Goal: Find specific page/section: Find specific page/section

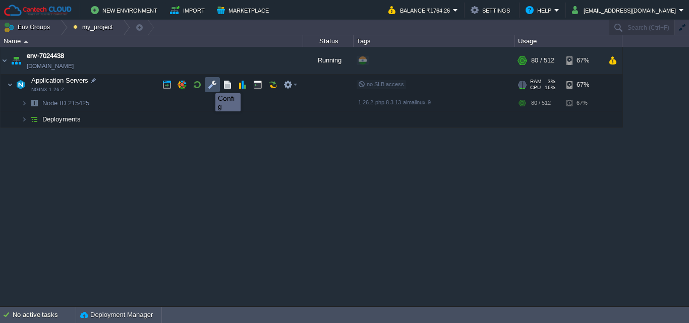
click at [208, 84] on button "button" at bounding box center [212, 84] width 9 height 9
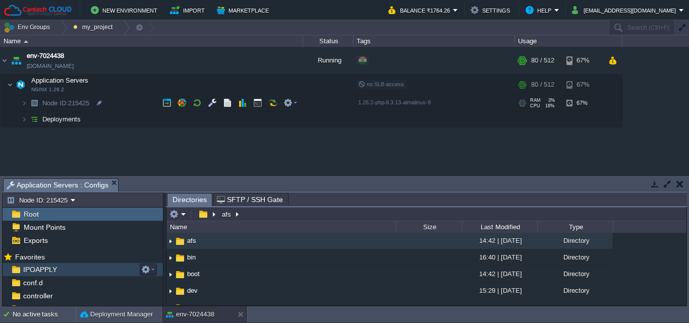
click at [56, 269] on div "IPOAPPLY" at bounding box center [83, 269] width 160 height 13
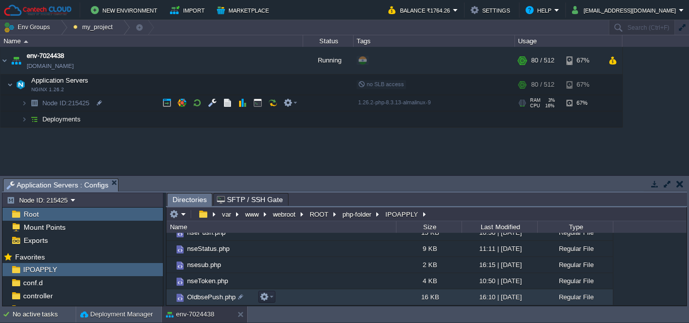
scroll to position [219, 0]
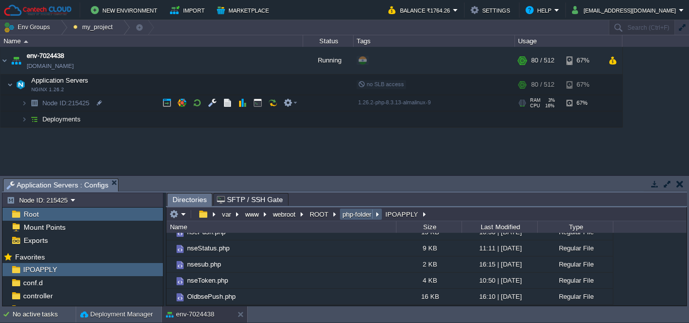
click at [365, 212] on button "php-folder" at bounding box center [357, 214] width 33 height 9
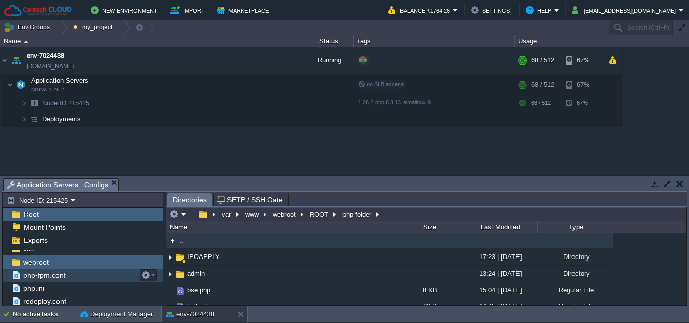
scroll to position [101, 0]
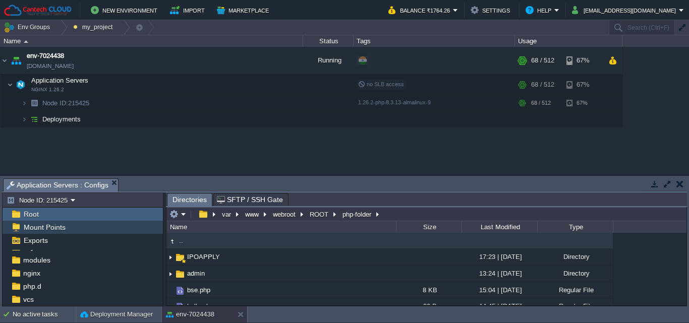
click at [53, 229] on span "Mount Points" at bounding box center [44, 227] width 45 height 9
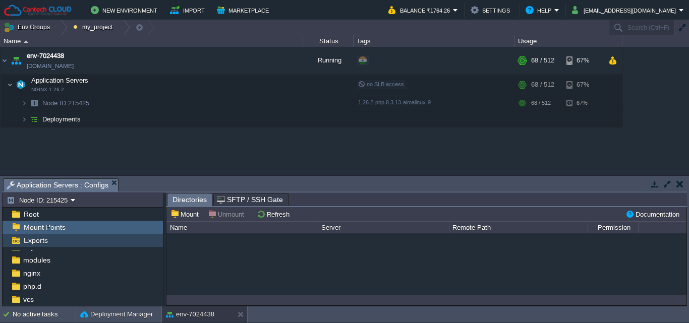
click at [48, 242] on span "Exports" at bounding box center [36, 240] width 28 height 9
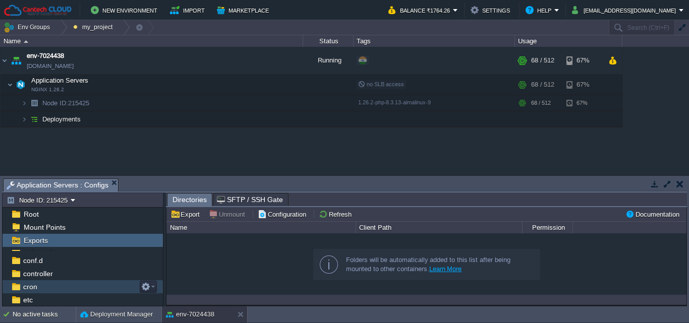
scroll to position [0, 0]
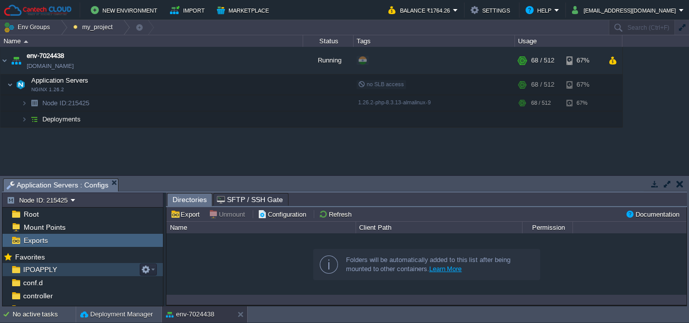
click at [50, 271] on span "IPOAPPLY" at bounding box center [39, 269] width 37 height 9
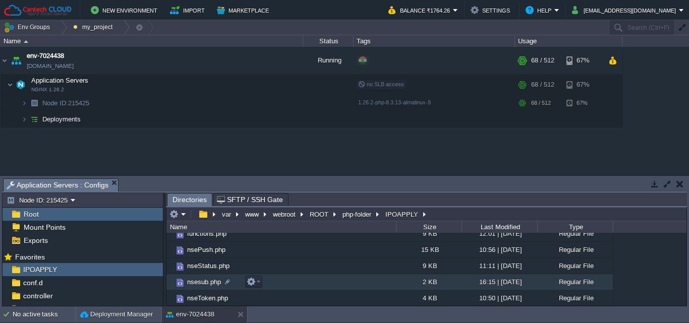
scroll to position [219, 0]
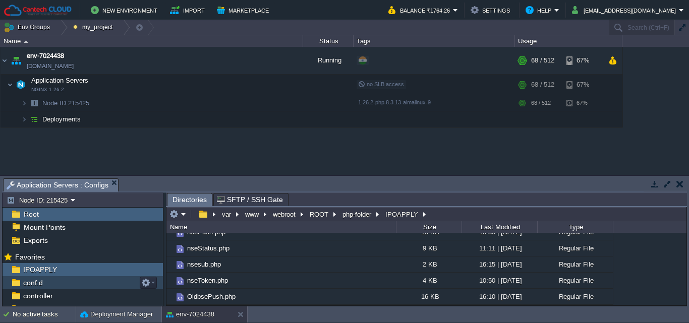
click at [56, 287] on div "conf.d" at bounding box center [83, 282] width 160 height 13
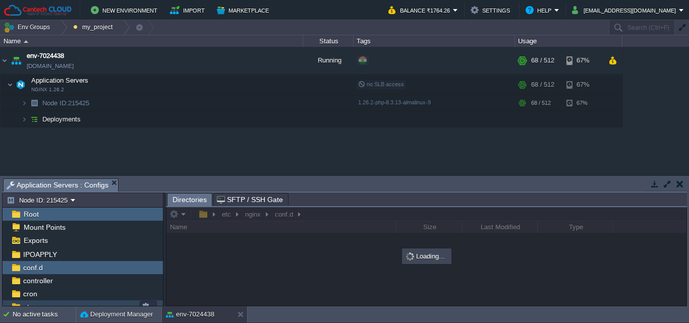
scroll to position [0, 0]
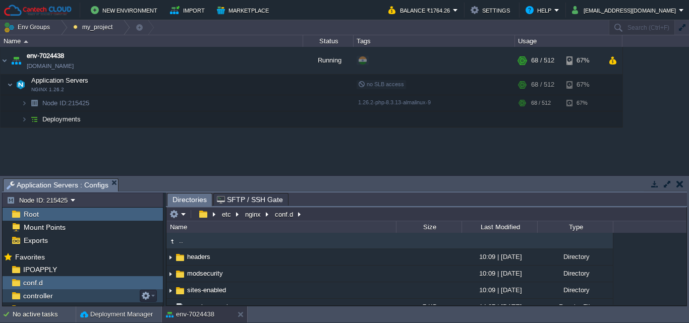
click at [60, 294] on div "controller" at bounding box center [83, 295] width 160 height 13
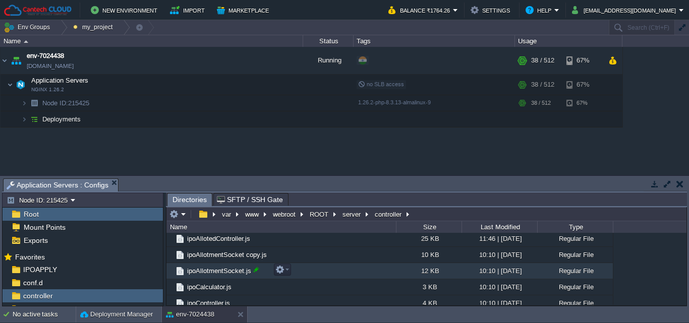
scroll to position [353, 0]
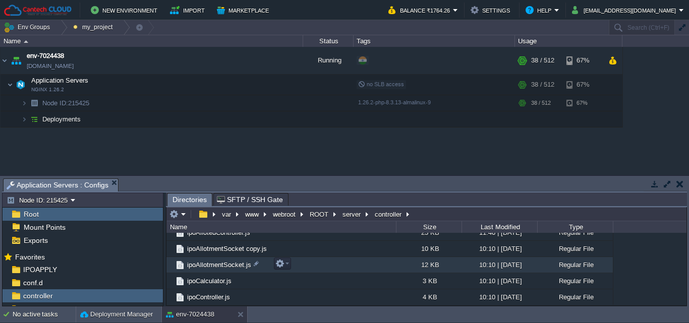
click at [216, 267] on span "ipoAllotmentSocket.js" at bounding box center [219, 265] width 67 height 9
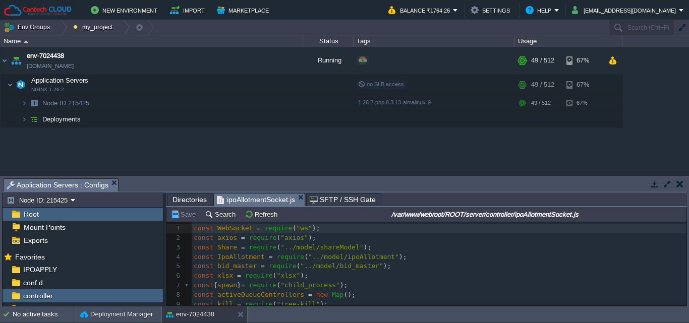
scroll to position [0, 0]
click at [226, 218] on button "Search" at bounding box center [222, 214] width 34 height 9
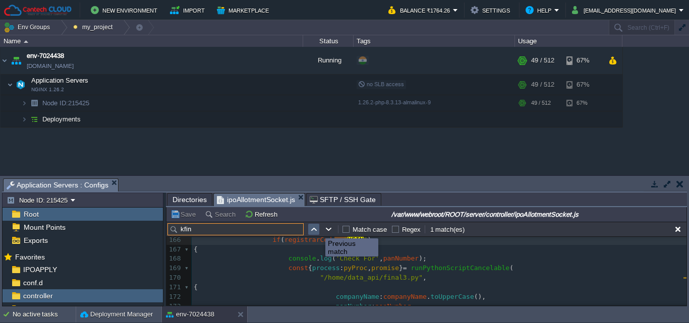
type input "kfin"
click at [316, 229] on button "button" at bounding box center [313, 229] width 9 height 9
type textarea "KFIN"
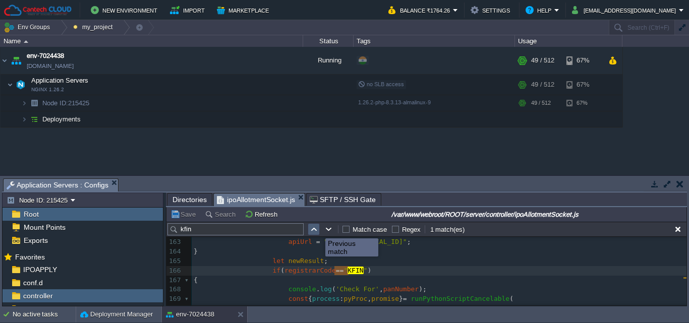
click at [316, 229] on button "button" at bounding box center [313, 229] width 9 height 9
click at [330, 230] on button "button" at bounding box center [328, 229] width 9 height 9
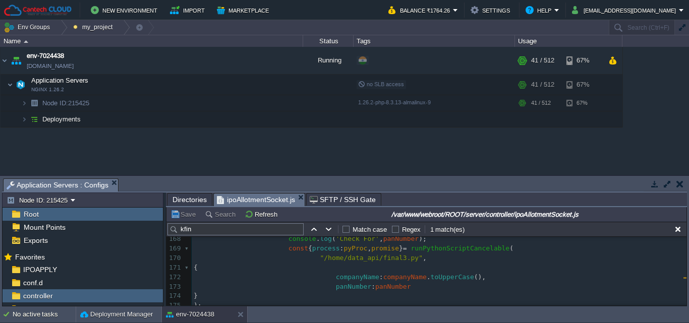
click at [386, 260] on div "x 150 ws . send ( JSON . stringify ( foundResult )); 151 } 152 continue ; 153 }…" at bounding box center [439, 273] width 495 height 418
click at [194, 201] on span "Directories" at bounding box center [189, 200] width 34 height 12
click at [241, 200] on span "ipoAllotmentSocket.js" at bounding box center [256, 200] width 78 height 13
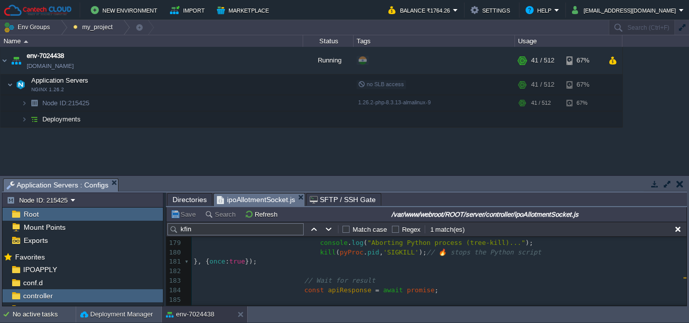
click at [233, 232] on input "kfin" at bounding box center [235, 229] width 136 height 12
click at [329, 231] on button "button" at bounding box center [328, 229] width 9 height 9
type textarea "KFIN"
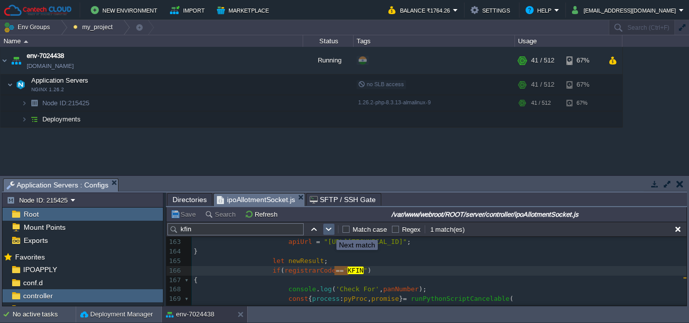
click at [329, 231] on button "button" at bounding box center [328, 229] width 9 height 9
click at [315, 231] on button "button" at bounding box center [313, 229] width 9 height 9
click at [332, 231] on button "button" at bounding box center [328, 229] width 9 height 9
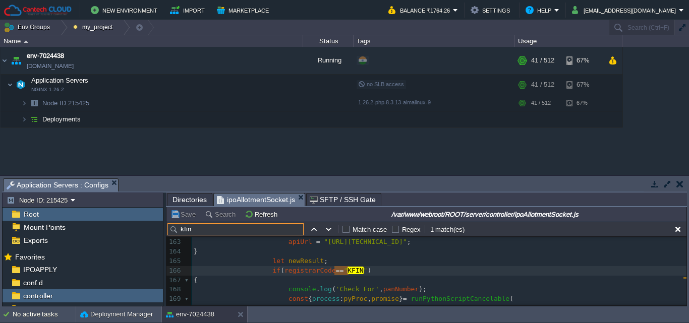
click at [256, 229] on input "kfin" at bounding box center [235, 229] width 136 height 12
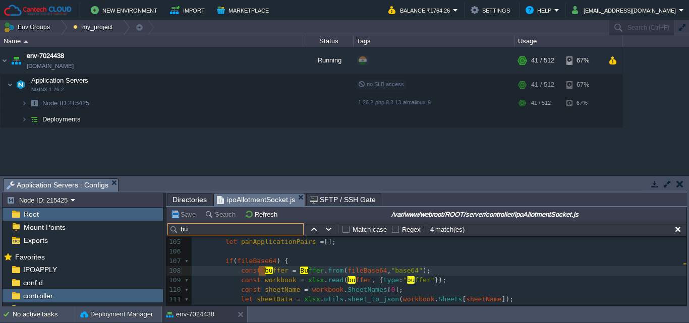
type input "b"
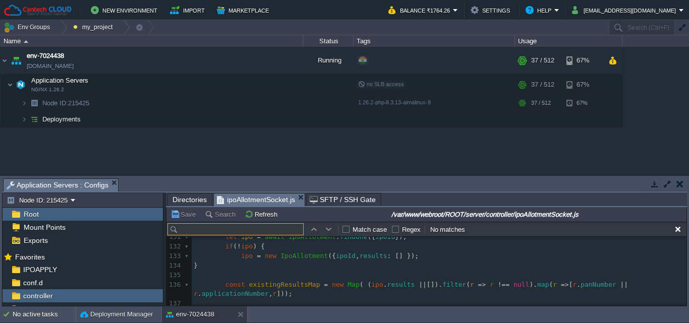
click at [257, 233] on input "text" at bounding box center [235, 229] width 136 height 12
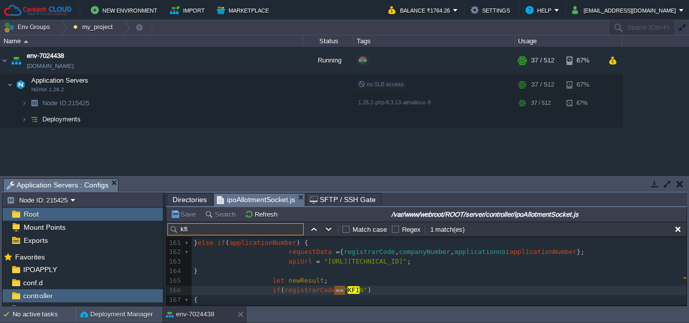
type input "kfin"
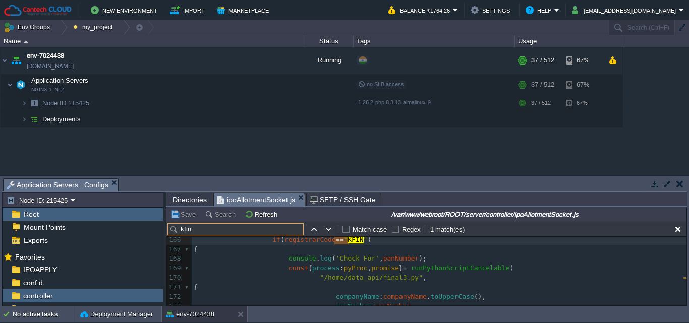
click at [196, 199] on span "Directories" at bounding box center [189, 200] width 34 height 12
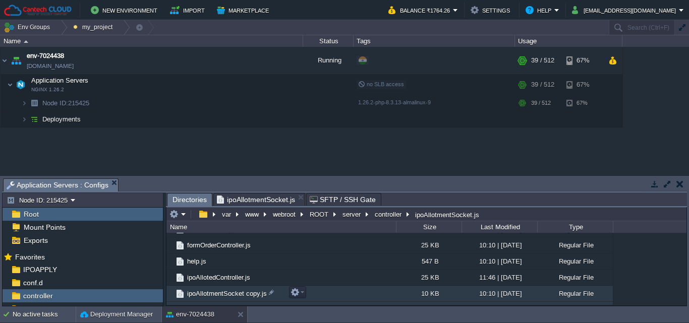
scroll to position [330, 0]
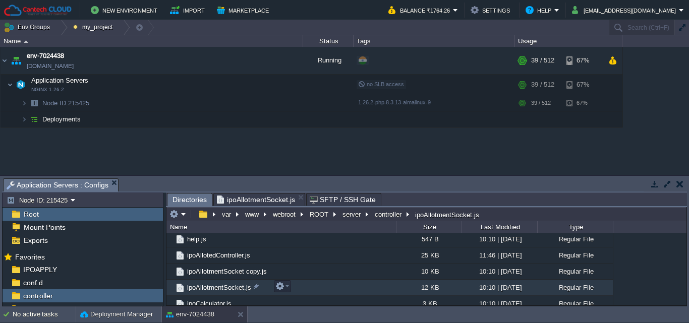
click at [208, 285] on span "ipoAllotmentSocket.js" at bounding box center [219, 287] width 67 height 9
drag, startPoint x: 208, startPoint y: 284, endPoint x: 183, endPoint y: 202, distance: 85.6
click at [183, 202] on span "Directories" at bounding box center [189, 200] width 34 height 13
click at [239, 198] on span "ipoAllotmentSocket.js" at bounding box center [256, 200] width 78 height 12
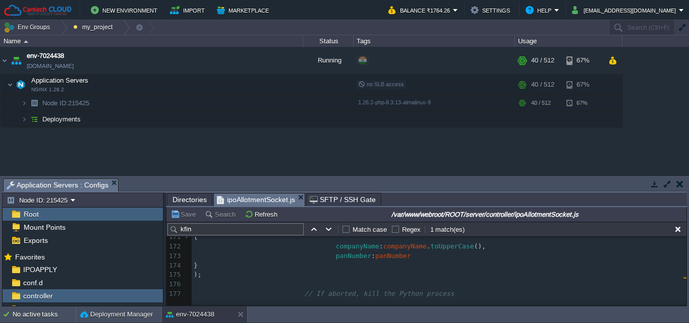
scroll to position [1589, 0]
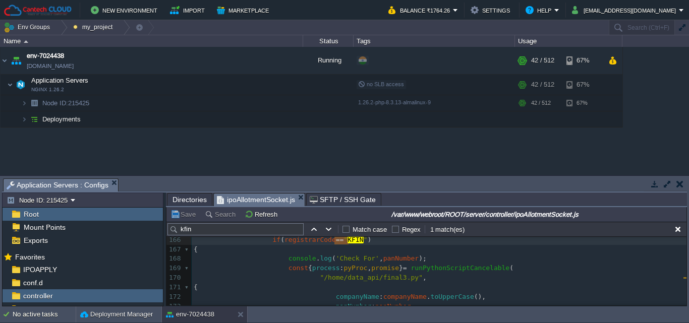
click at [187, 200] on span "Directories" at bounding box center [189, 200] width 34 height 12
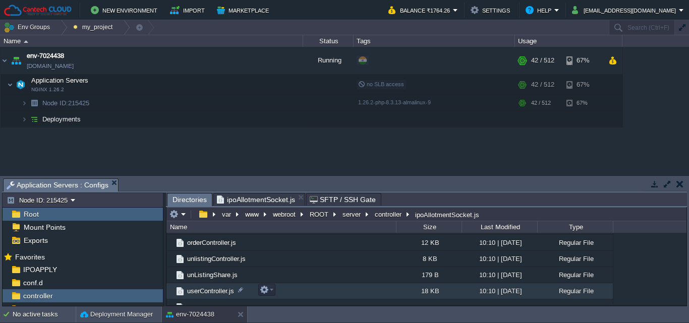
scroll to position [482, 0]
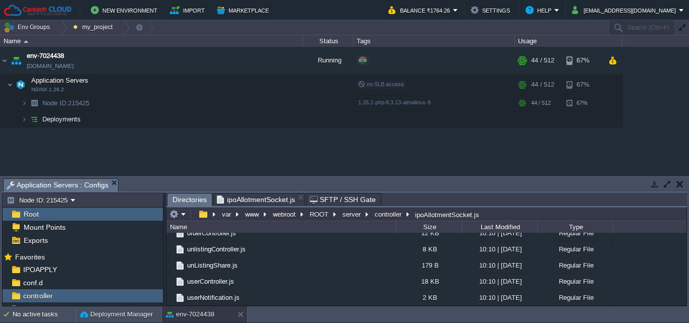
click at [248, 199] on span "ipoAllotmentSocket.js" at bounding box center [256, 200] width 78 height 12
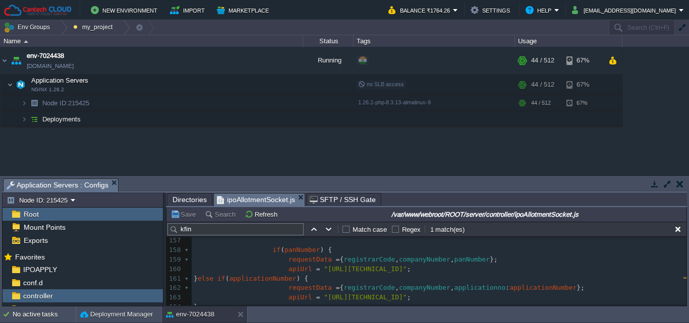
scroll to position [1480, 0]
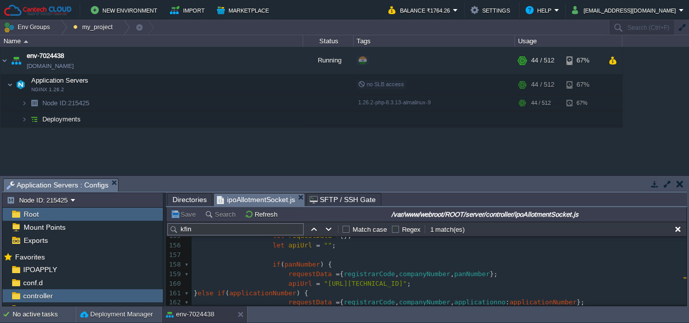
click at [193, 202] on span "Directories" at bounding box center [189, 200] width 34 height 12
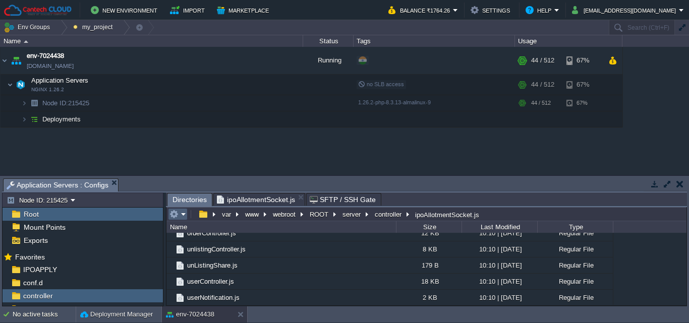
click at [186, 212] on em at bounding box center [177, 214] width 17 height 9
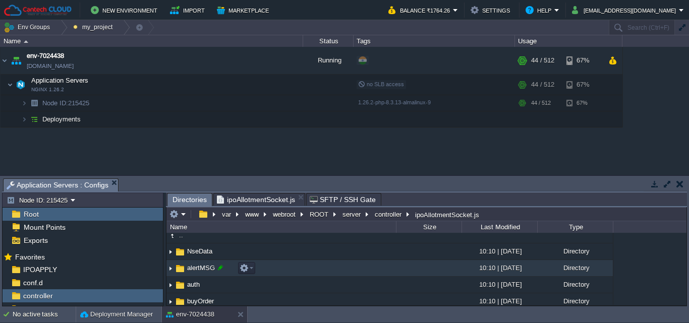
scroll to position [0, 0]
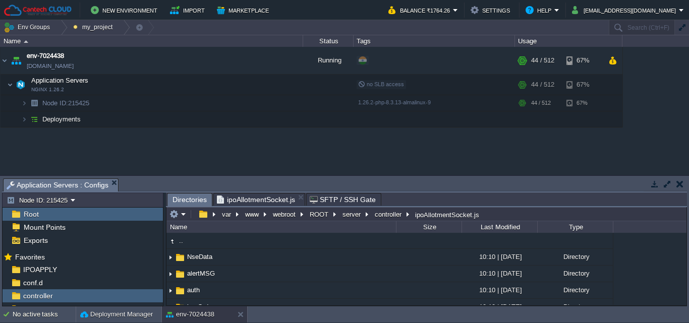
click at [191, 200] on span "Directories" at bounding box center [189, 200] width 34 height 13
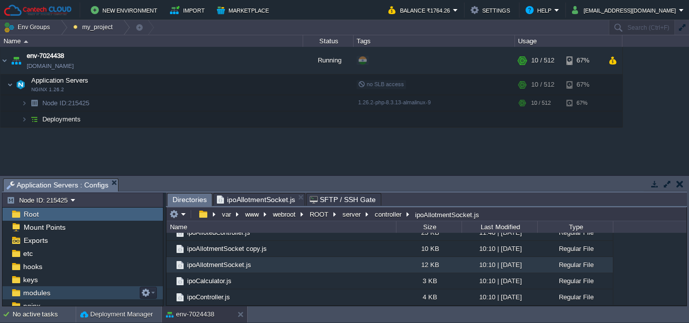
scroll to position [50, 0]
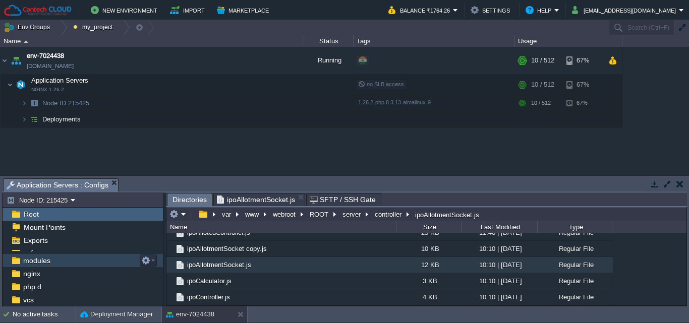
click at [50, 261] on span "modules" at bounding box center [36, 260] width 31 height 9
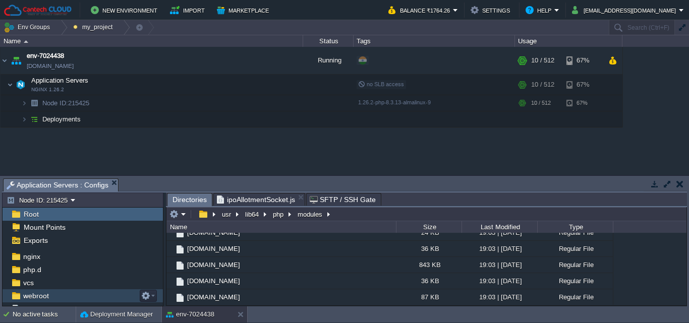
scroll to position [101, 0]
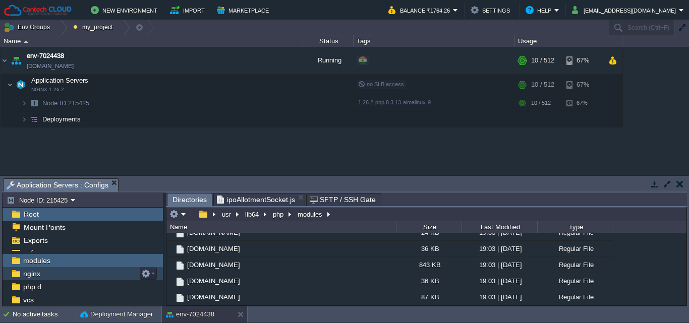
click at [51, 273] on div "nginx" at bounding box center [83, 273] width 160 height 13
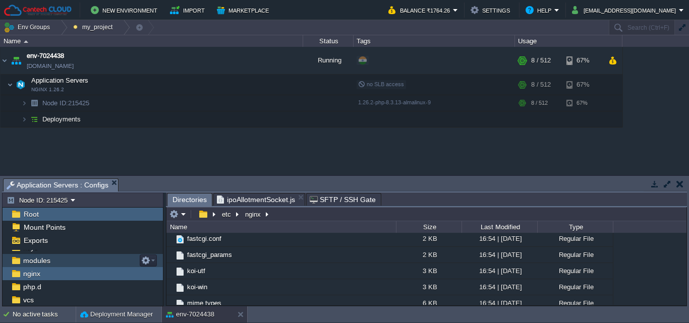
click at [52, 260] on div "modules" at bounding box center [83, 260] width 160 height 13
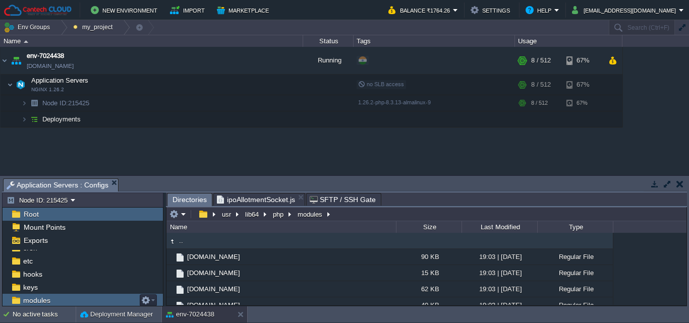
scroll to position [50, 0]
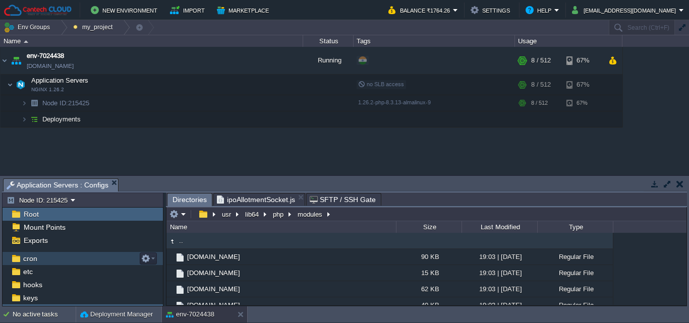
click at [46, 259] on div "cron" at bounding box center [83, 258] width 160 height 13
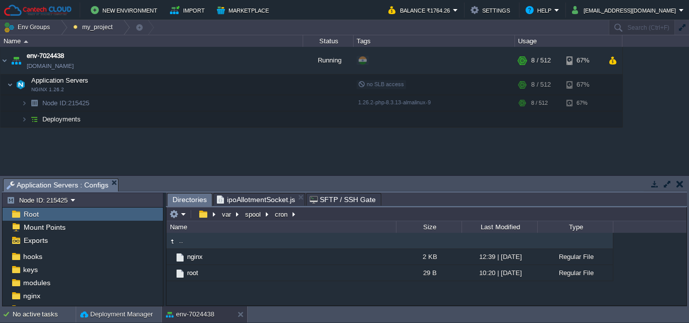
scroll to position [101, 0]
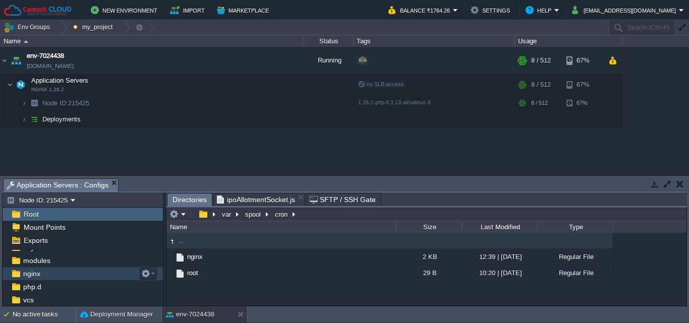
click at [58, 273] on div "nginx" at bounding box center [83, 273] width 160 height 13
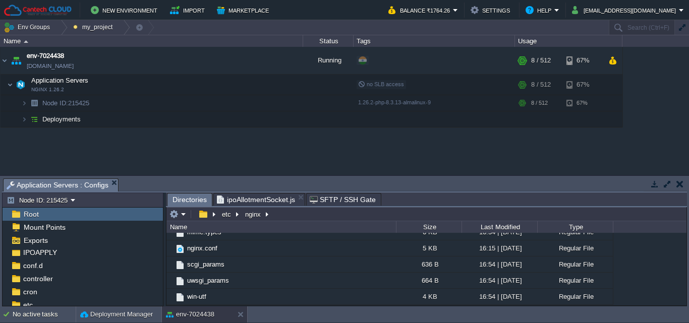
scroll to position [0, 0]
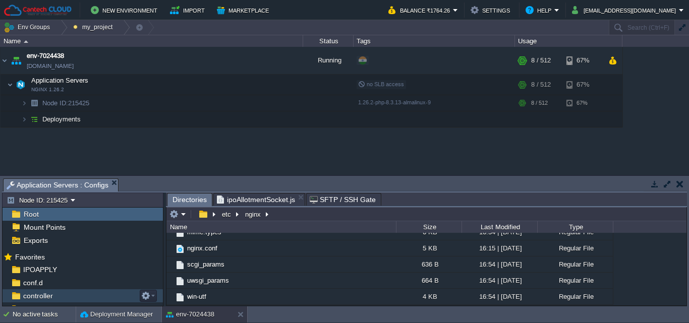
click at [58, 293] on div "controller" at bounding box center [83, 295] width 160 height 13
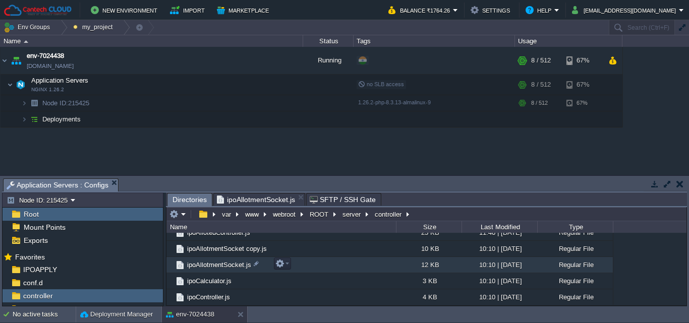
scroll to position [303, 0]
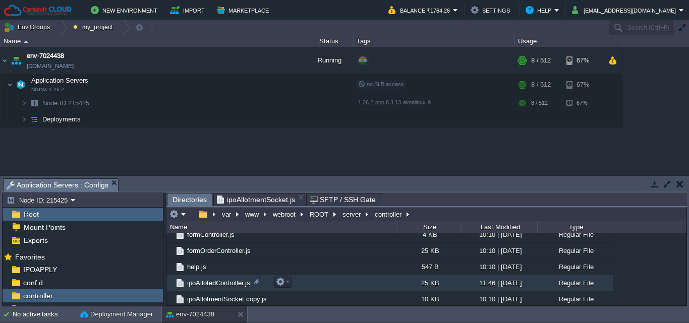
click at [214, 283] on span "ipoAllotedController.js" at bounding box center [219, 283] width 66 height 9
drag, startPoint x: 214, startPoint y: 282, endPoint x: 207, endPoint y: 283, distance: 7.6
click at [207, 283] on span "ipoAllotedController.js" at bounding box center [219, 283] width 66 height 9
click at [259, 198] on span "ipoAllotmentSocket.js" at bounding box center [256, 200] width 78 height 12
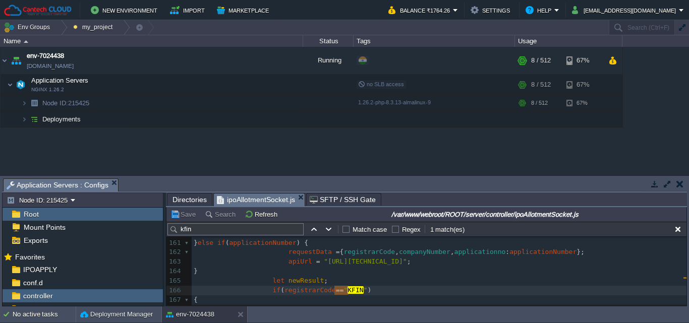
scroll to position [1580, 0]
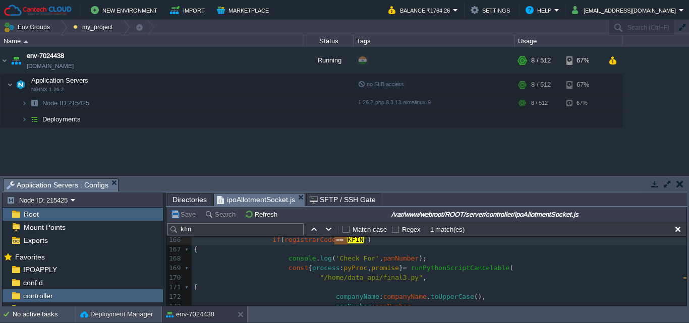
click at [388, 280] on div "x const bu ffer = Buffer . from ( fileBase64 , "base64" ); 150 ws . send ( JSON…" at bounding box center [439, 292] width 495 height 418
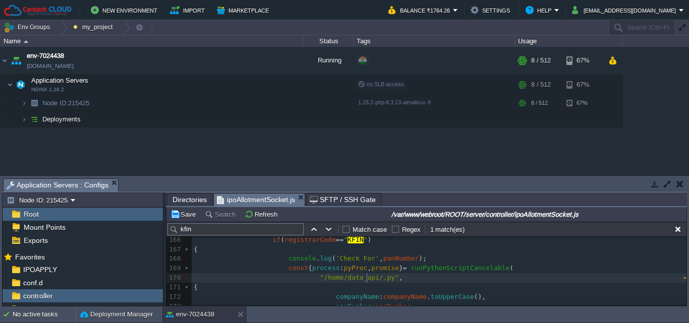
click at [185, 197] on span "Directories" at bounding box center [189, 200] width 34 height 12
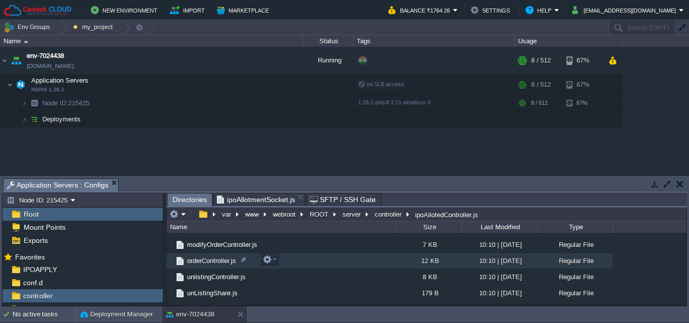
scroll to position [482, 0]
